Goal: Transaction & Acquisition: Register for event/course

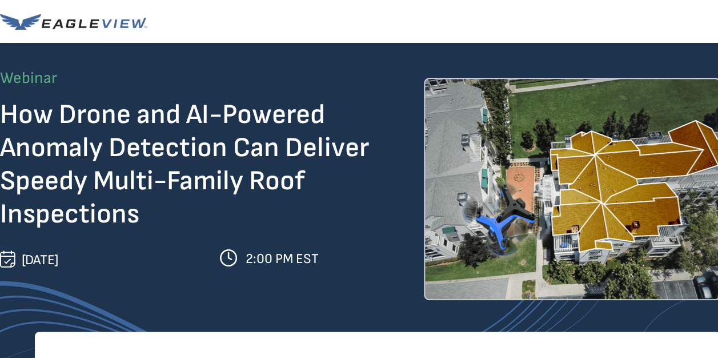
click at [355, 202] on h1 "How Drone and AI-Powered Anomaly Detection Can Deliver Speedy Multi-Family Roof…" at bounding box center [209, 167] width 418 height 133
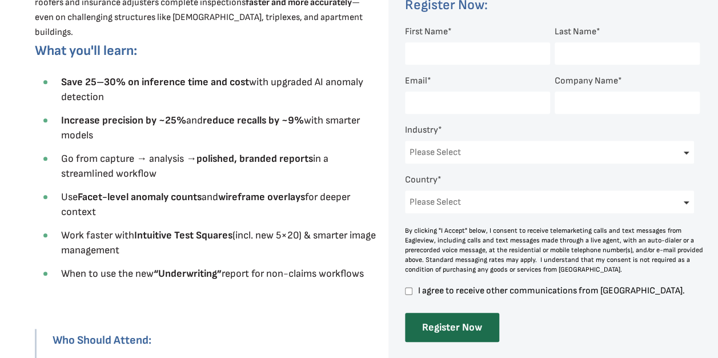
scroll to position [228, 0]
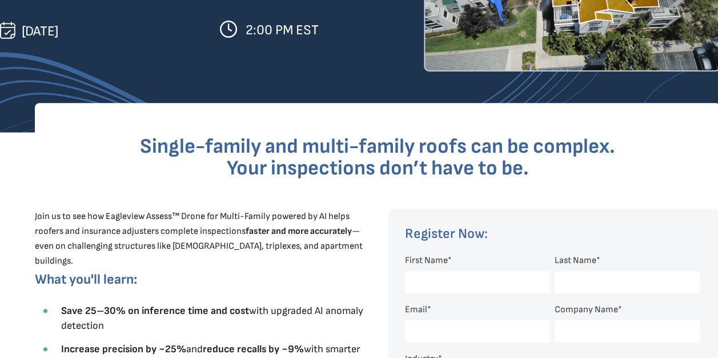
click at [432, 278] on input "First Name *" at bounding box center [477, 282] width 145 height 22
type input "[PERSON_NAME]"
type input "[PERSON_NAME][EMAIL_ADDRESS][DOMAIN_NAME]"
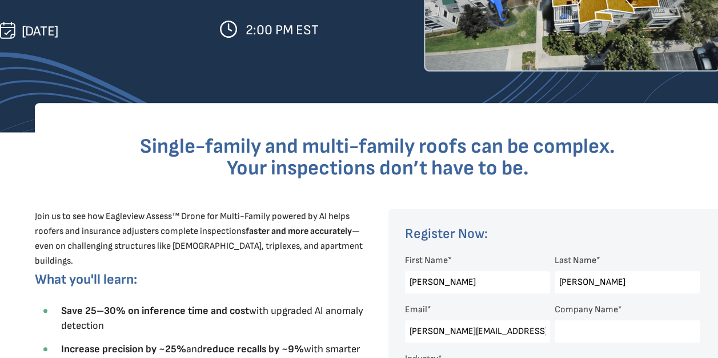
select select "[GEOGRAPHIC_DATA]"
select select "[US_STATE]"
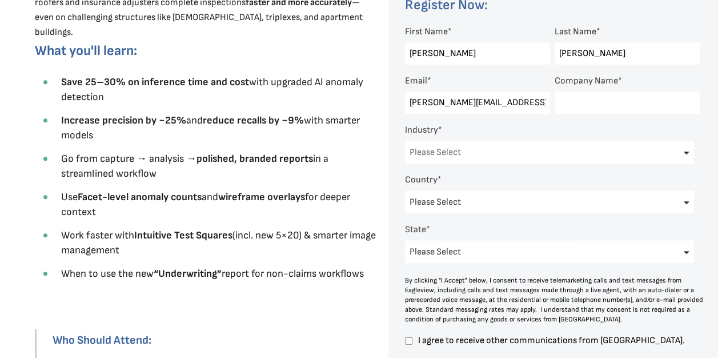
click at [447, 154] on select "Please Select Architects & Engineering Construction Electric/Gas Utilities Gove…" at bounding box center [549, 152] width 289 height 23
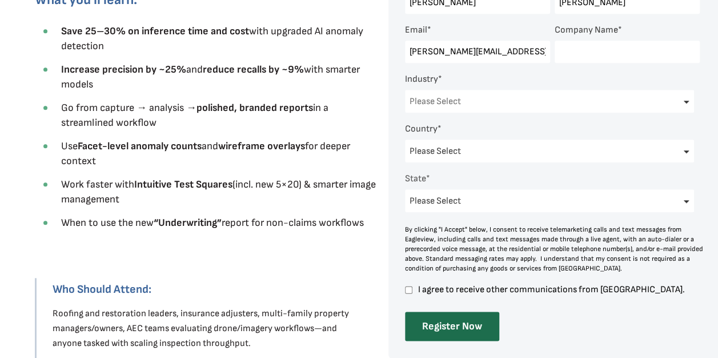
scroll to position [509, 0]
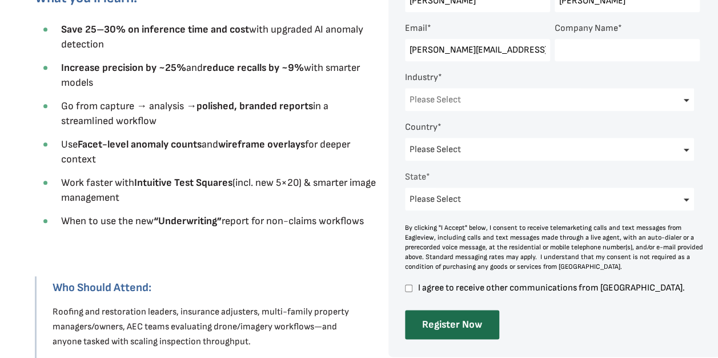
click at [504, 103] on select "Please Select Architects & Engineering Construction Electric/Gas Utilities Gove…" at bounding box center [549, 99] width 289 height 23
select select "Insurance"
click at [405, 89] on select "Please Select Architects & Engineering Construction Electric/Gas Utilities Gove…" at bounding box center [549, 99] width 289 height 23
click at [451, 199] on select "Please Select [US_STATE] [US_STATE] [GEOGRAPHIC_DATA] [US_STATE] [US_STATE] [GE…" at bounding box center [549, 198] width 289 height 23
select select "[US_STATE]"
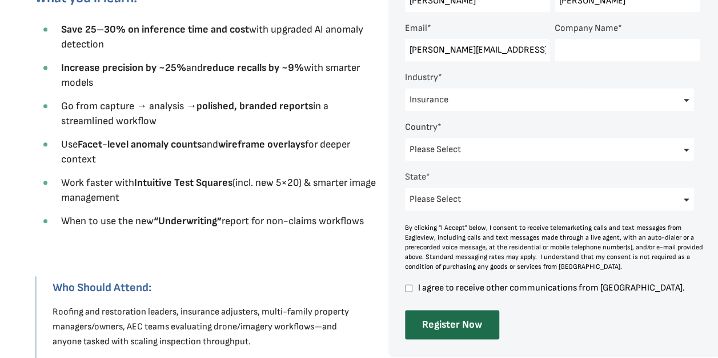
click at [405, 190] on select "Please Select [US_STATE] [US_STATE] [GEOGRAPHIC_DATA] [US_STATE] [US_STATE] [GE…" at bounding box center [549, 198] width 289 height 23
click at [408, 290] on input "I agree to receive other communications from [GEOGRAPHIC_DATA]." at bounding box center [408, 288] width 7 height 10
checkbox input "true"
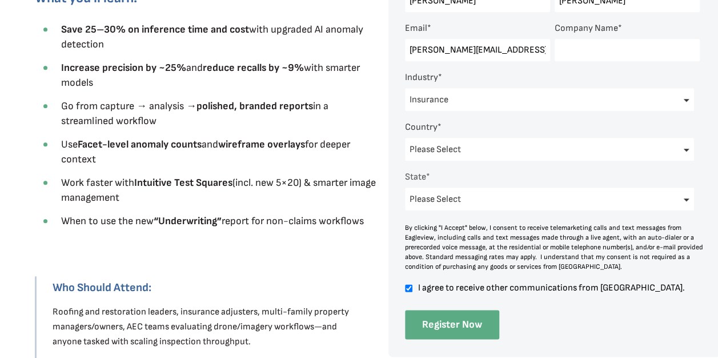
click at [455, 324] on input "Register Now" at bounding box center [452, 324] width 94 height 29
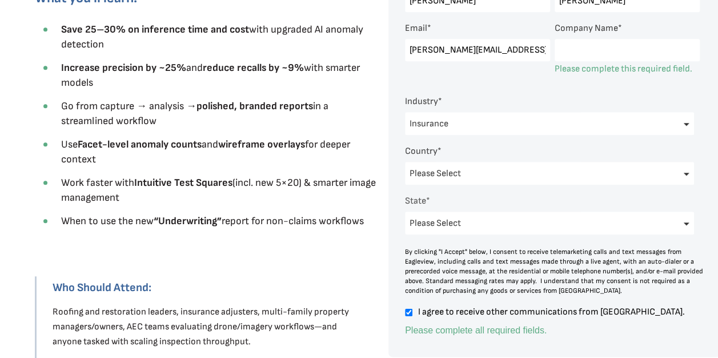
scroll to position [58, 0]
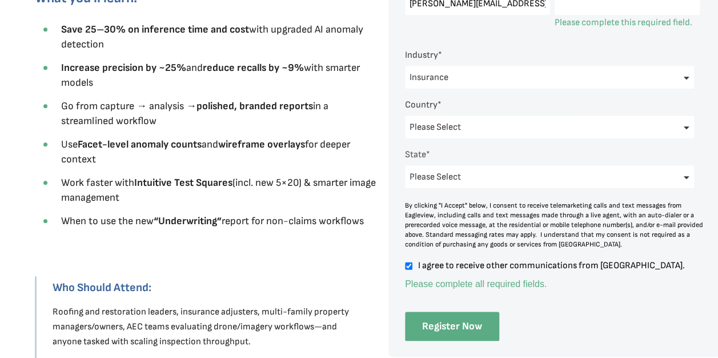
click at [451, 321] on input "Register Now" at bounding box center [452, 325] width 94 height 29
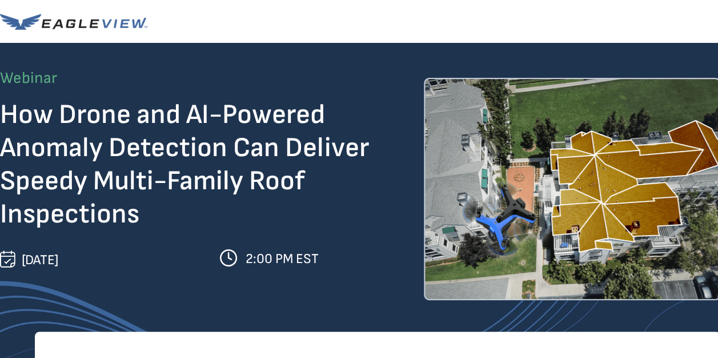
scroll to position [457, 0]
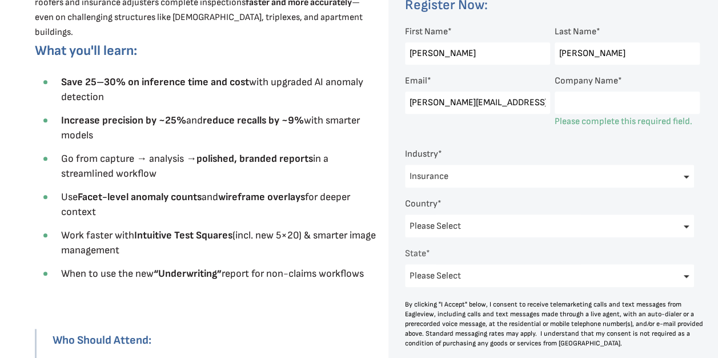
click at [579, 105] on input "Company Name *" at bounding box center [627, 102] width 145 height 22
type input "Sedgwick"
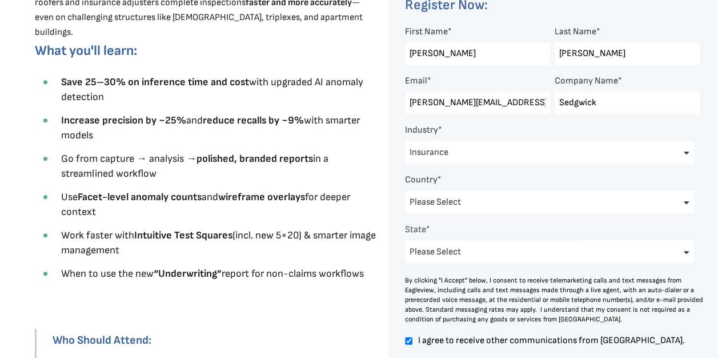
scroll to position [1, 0]
click at [512, 201] on select "Please Select [GEOGRAPHIC_DATA] [GEOGRAPHIC_DATA] [GEOGRAPHIC_DATA] [GEOGRAPHIC…" at bounding box center [549, 201] width 289 height 23
drag, startPoint x: 521, startPoint y: 250, endPoint x: 664, endPoint y: 258, distance: 142.5
click at [664, 258] on select "Please Select [US_STATE] [US_STATE] [GEOGRAPHIC_DATA] [US_STATE] [US_STATE] [GE…" at bounding box center [549, 251] width 289 height 23
click at [661, 262] on select "Please Select [US_STATE] [US_STATE] [GEOGRAPHIC_DATA] [US_STATE] [US_STATE] [GE…" at bounding box center [549, 251] width 289 height 23
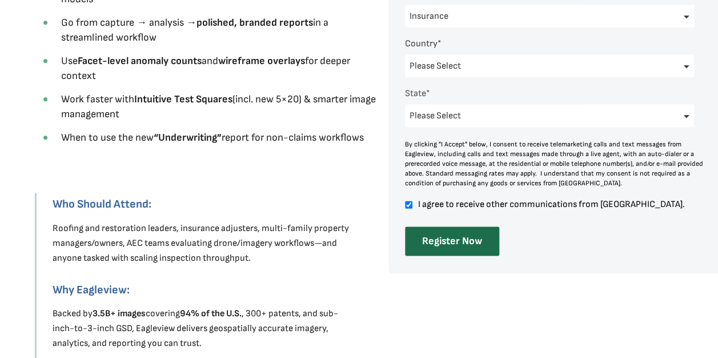
scroll to position [596, 0]
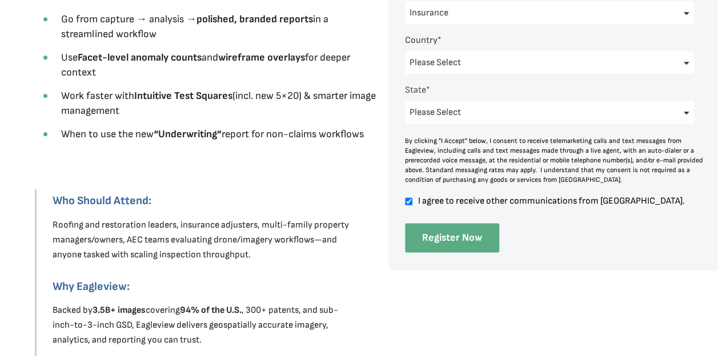
click at [449, 238] on input "Register Now" at bounding box center [452, 237] width 94 height 29
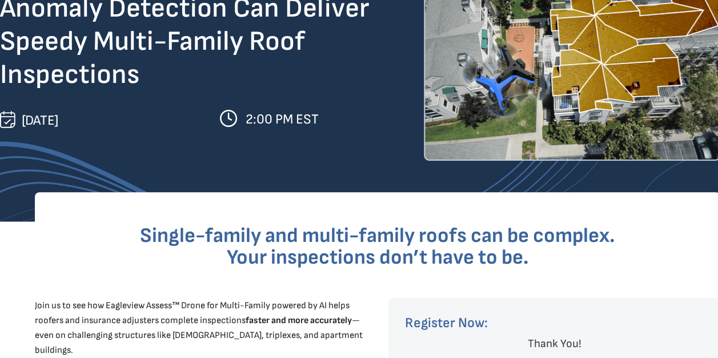
scroll to position [0, 0]
